Goal: Book appointment/travel/reservation

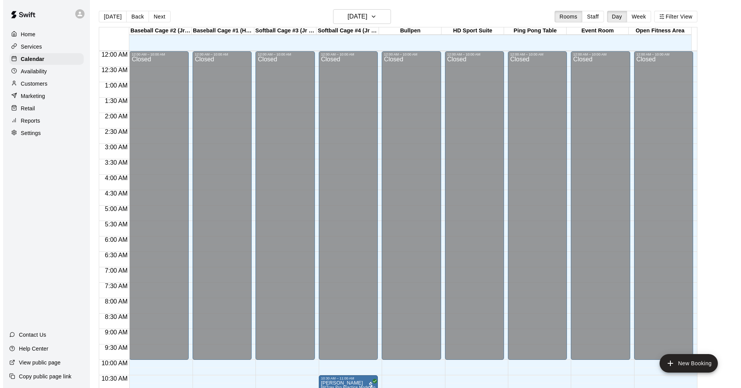
scroll to position [256, 0]
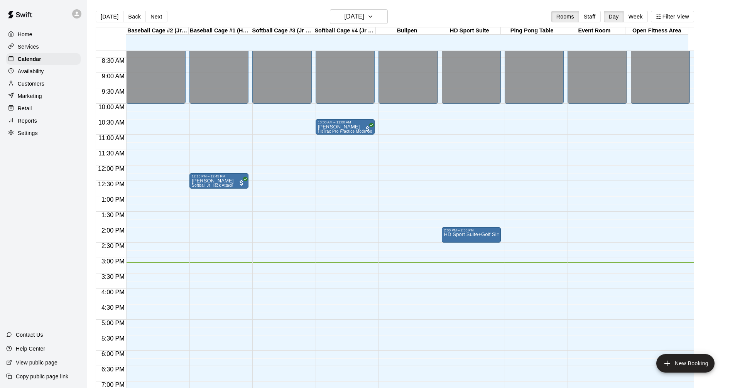
click at [311, 266] on div at bounding box center [284, 262] width 62 height 8
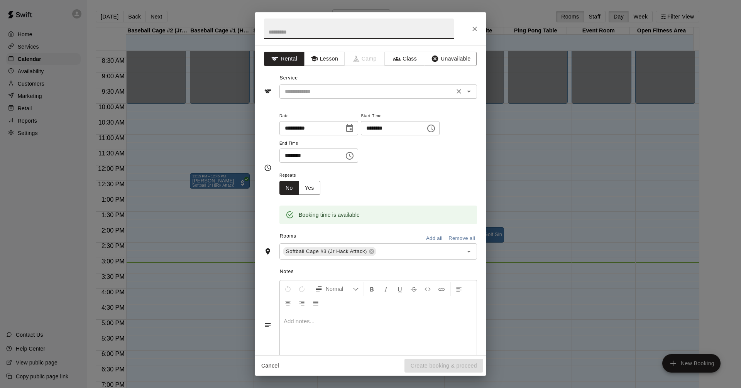
click at [380, 96] on div "​" at bounding box center [377, 91] width 197 height 14
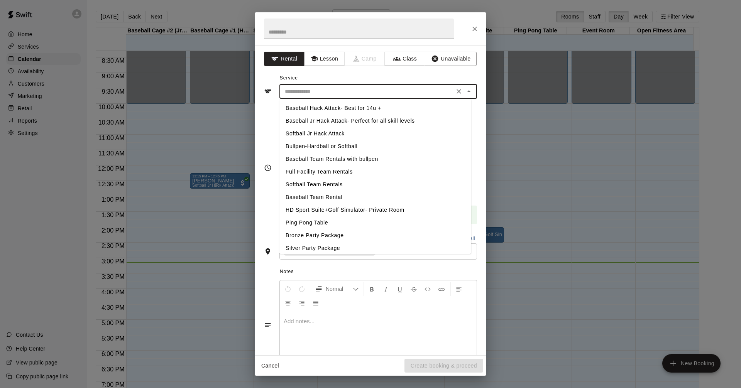
click at [310, 134] on li "Softball Jr Hack Attack" at bounding box center [375, 133] width 192 height 13
type input "**********"
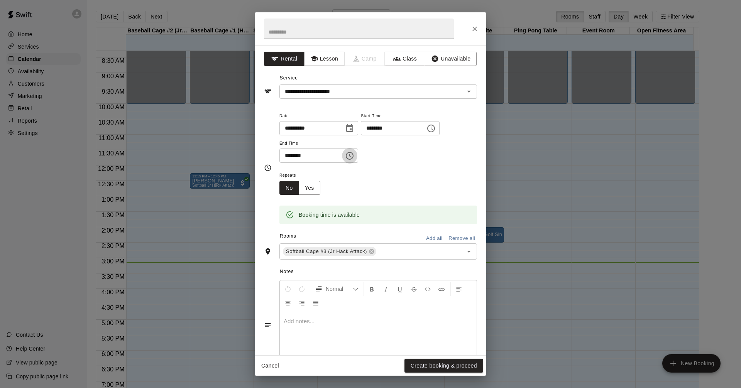
click at [354, 153] on icon "Choose time, selected time is 3:30 PM" at bounding box center [349, 155] width 9 height 9
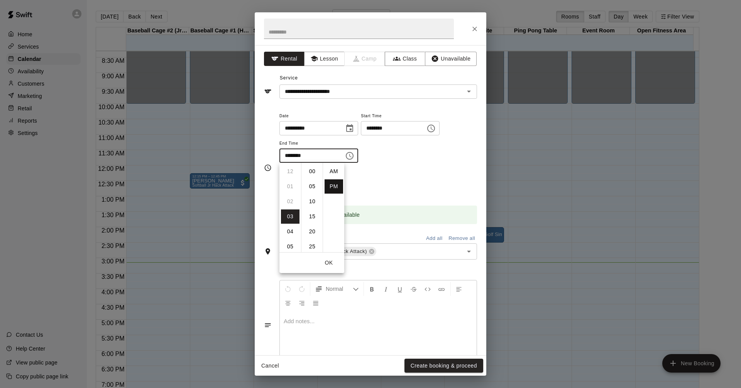
scroll to position [14, 0]
click at [313, 202] on li "15" at bounding box center [312, 203] width 19 height 14
type input "********"
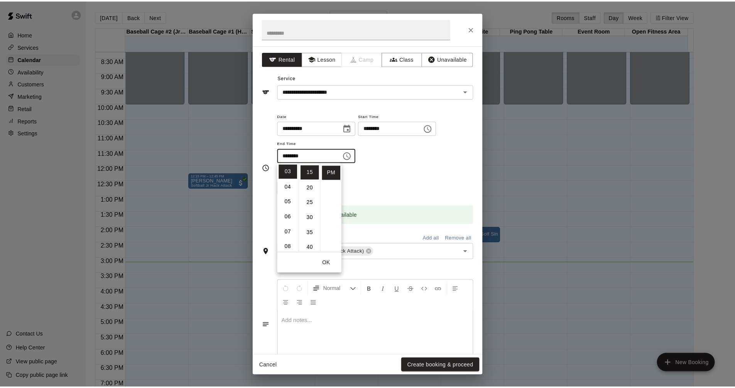
scroll to position [45, 0]
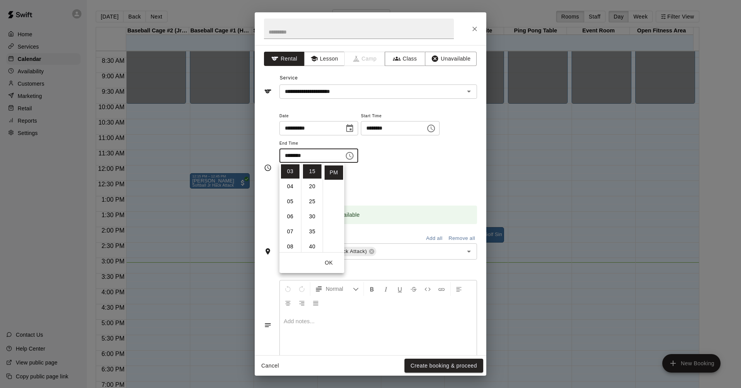
click at [427, 184] on div "Repeats No Yes" at bounding box center [377, 182] width 197 height 24
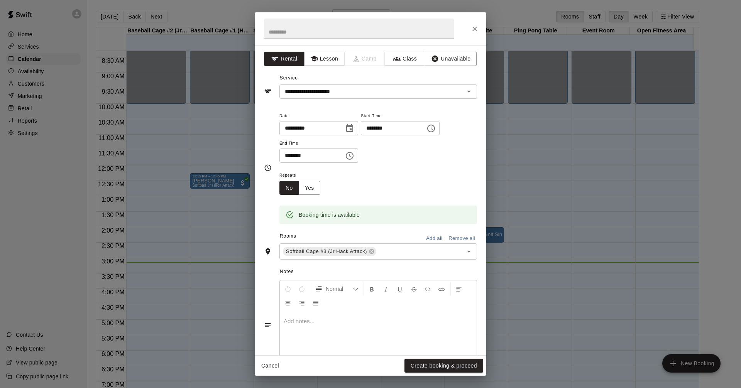
click at [449, 364] on button "Create booking & proceed" at bounding box center [443, 366] width 79 height 14
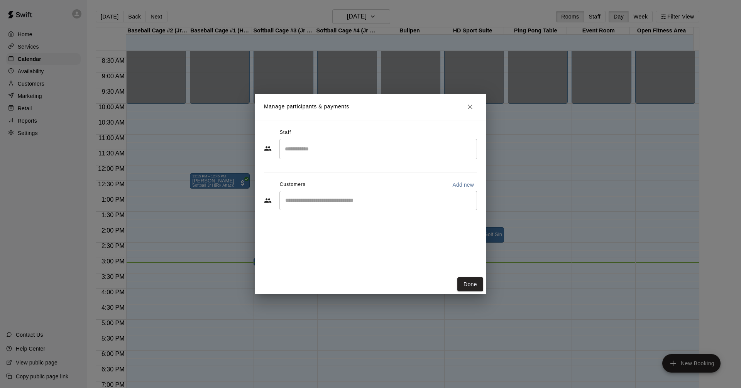
click at [401, 197] on input "Start typing to search customers..." at bounding box center [378, 201] width 191 height 8
type input "****"
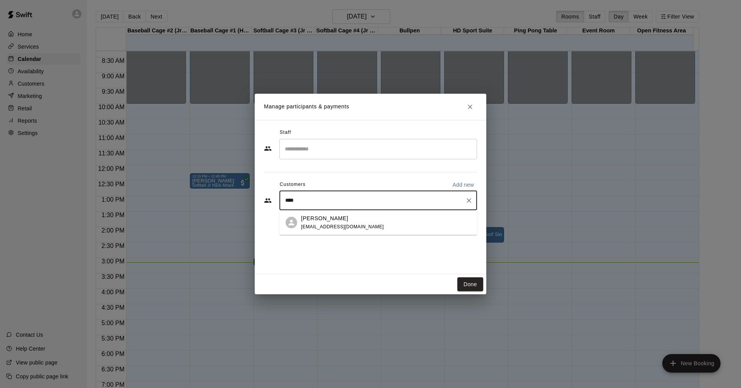
click at [390, 226] on div "[PERSON_NAME] [EMAIL_ADDRESS][DOMAIN_NAME]" at bounding box center [386, 222] width 170 height 17
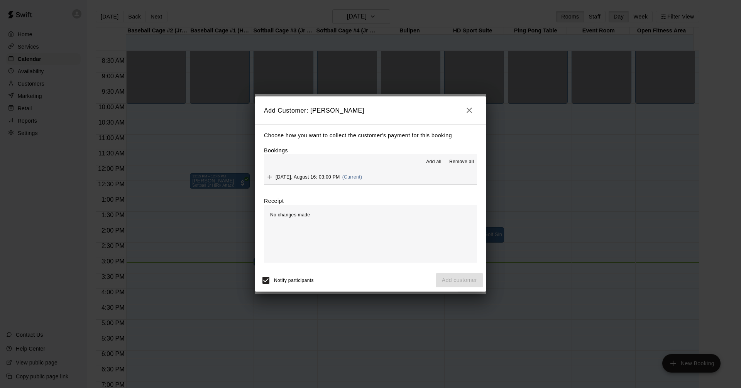
click at [383, 180] on button "[DATE], August 16: 03:00 PM (Current)" at bounding box center [370, 177] width 213 height 14
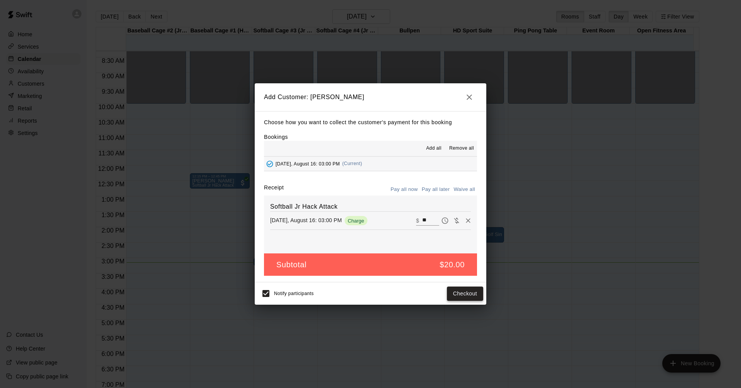
click at [469, 294] on button "Checkout" at bounding box center [465, 294] width 36 height 14
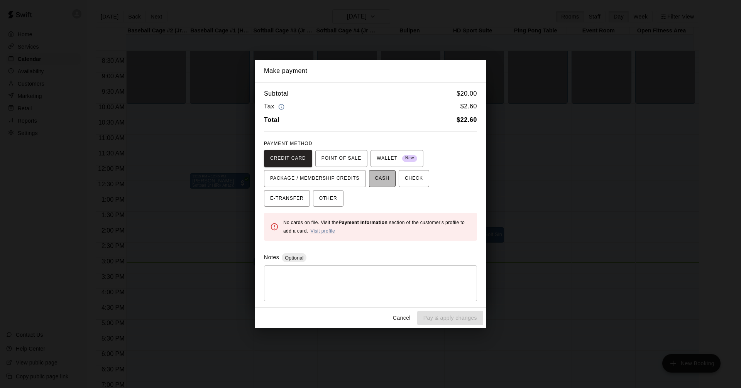
click at [375, 179] on span "CASH" at bounding box center [382, 178] width 14 height 12
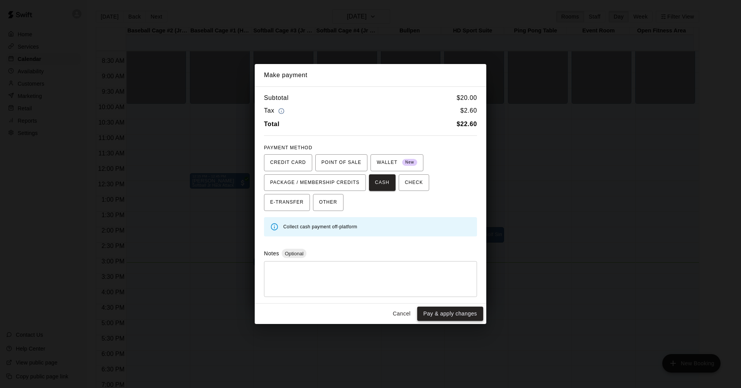
click at [450, 315] on button "Pay & apply changes" at bounding box center [450, 314] width 66 height 14
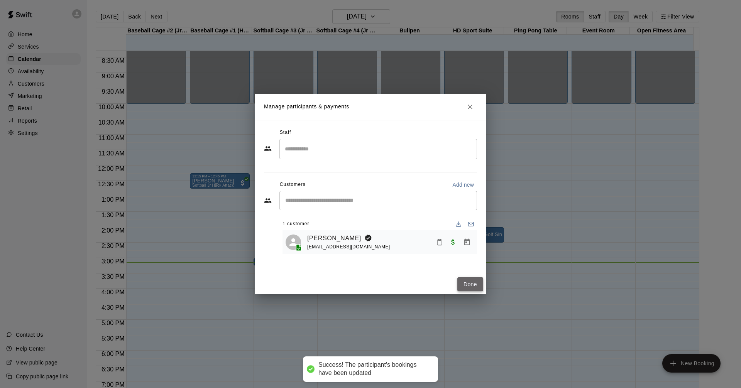
click at [467, 282] on button "Done" at bounding box center [470, 284] width 26 height 14
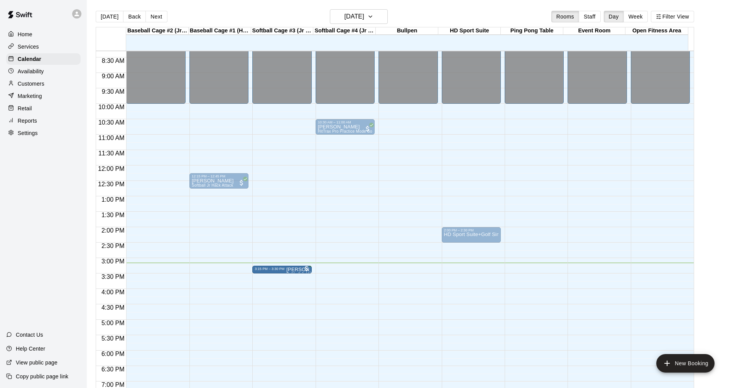
drag, startPoint x: 288, startPoint y: 262, endPoint x: 285, endPoint y: 271, distance: 9.8
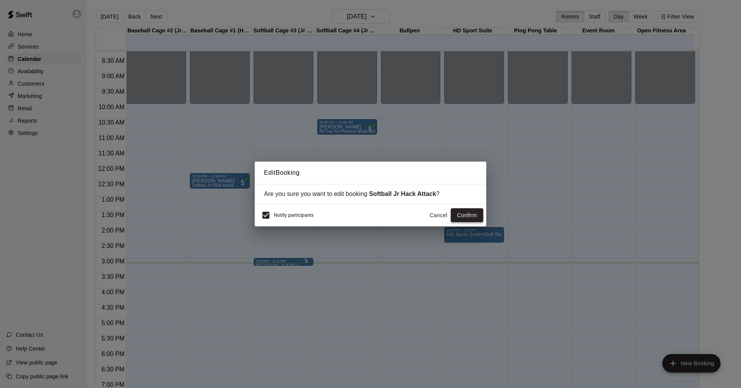
click at [466, 214] on button "Confirm" at bounding box center [467, 215] width 32 height 14
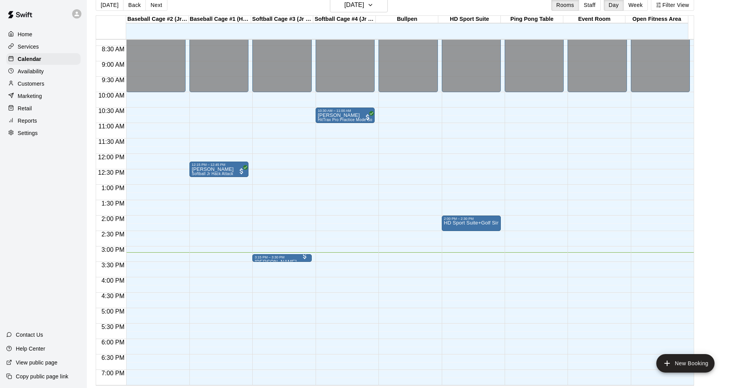
scroll to position [12, 0]
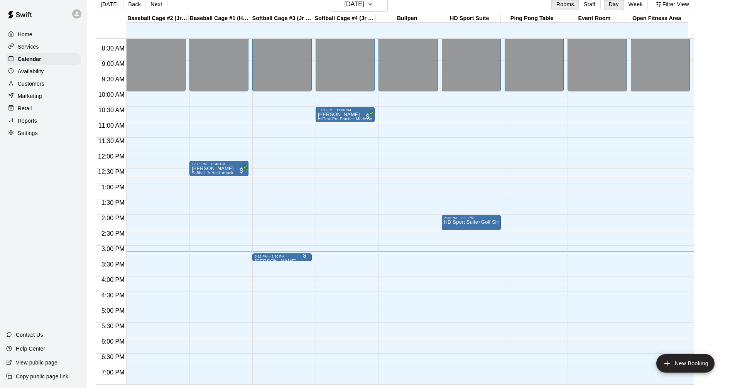
click at [467, 222] on p "HD Sport Suite+Golf Simulator- Private Room" at bounding box center [471, 222] width 54 height 0
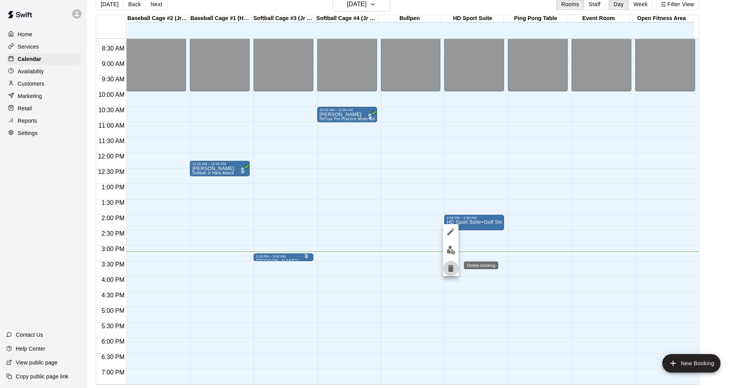
click at [451, 268] on icon "delete" at bounding box center [450, 268] width 5 height 7
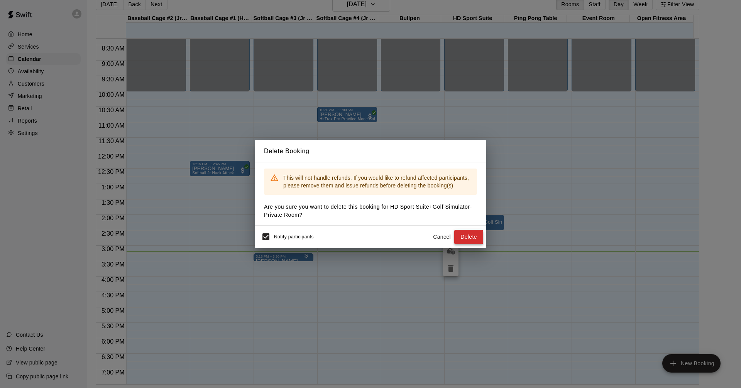
click at [468, 235] on button "Delete" at bounding box center [468, 237] width 29 height 14
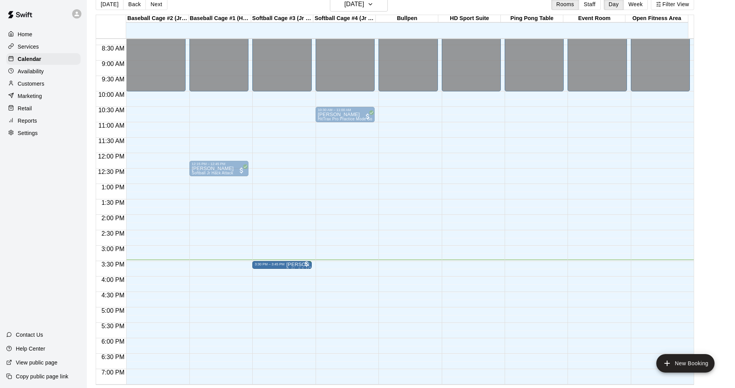
drag, startPoint x: 285, startPoint y: 261, endPoint x: 285, endPoint y: 270, distance: 8.9
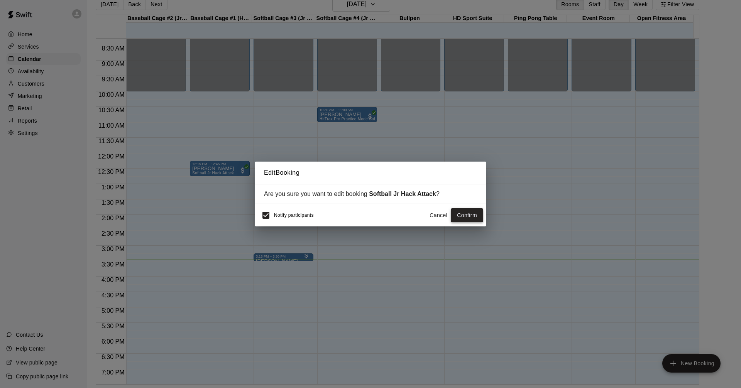
click at [467, 215] on button "Confirm" at bounding box center [467, 215] width 32 height 14
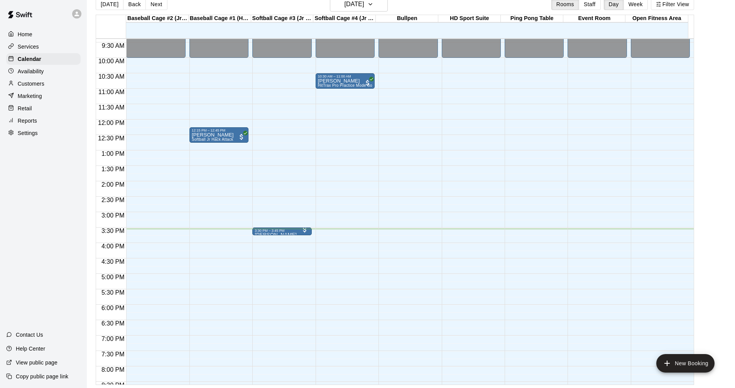
scroll to position [333, 0]
